Goal: Find specific page/section: Find specific page/section

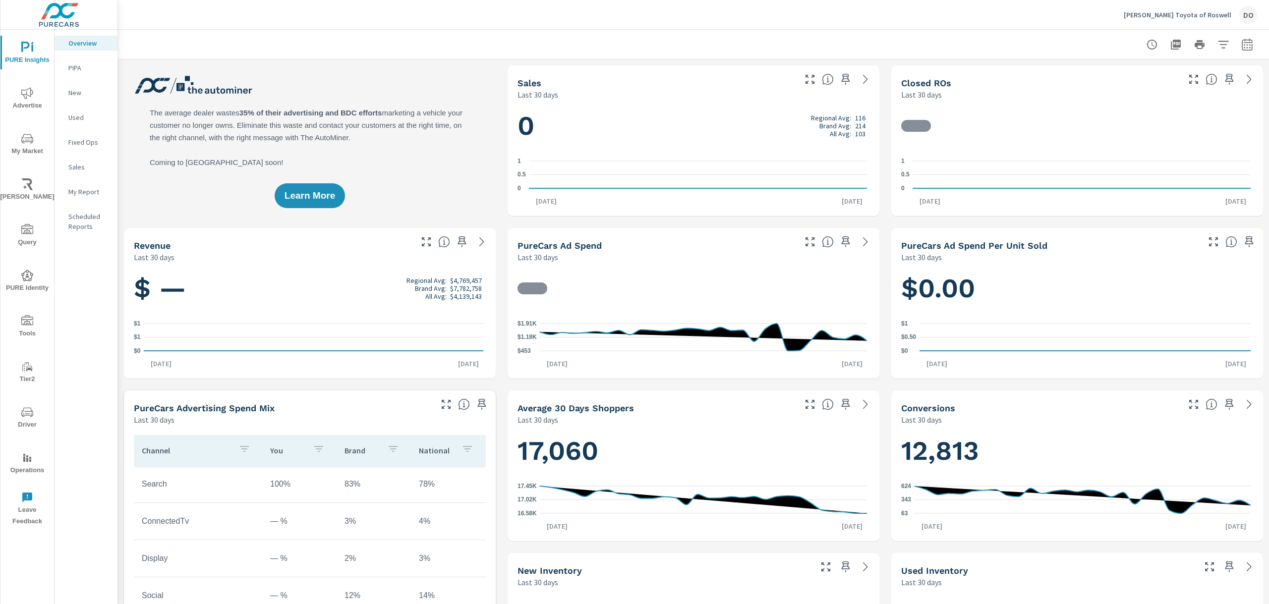
click at [28, 322] on icon "nav menu" at bounding box center [27, 321] width 12 height 12
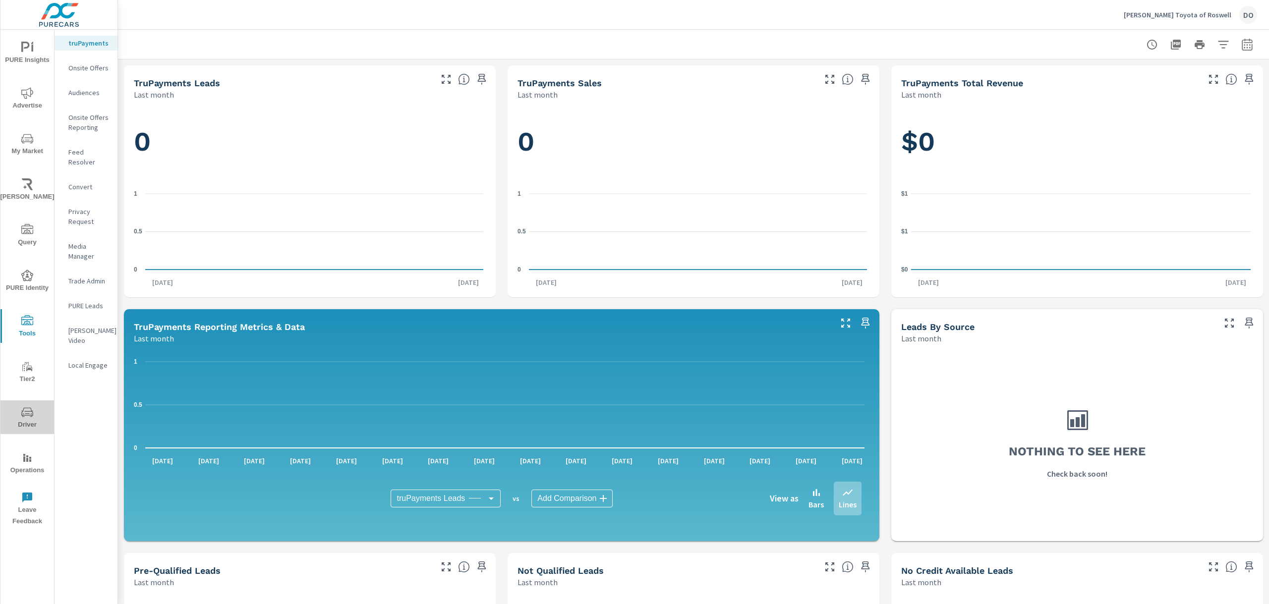
click at [25, 413] on icon "nav menu" at bounding box center [27, 413] width 5 height 0
